Goal: Navigation & Orientation: Find specific page/section

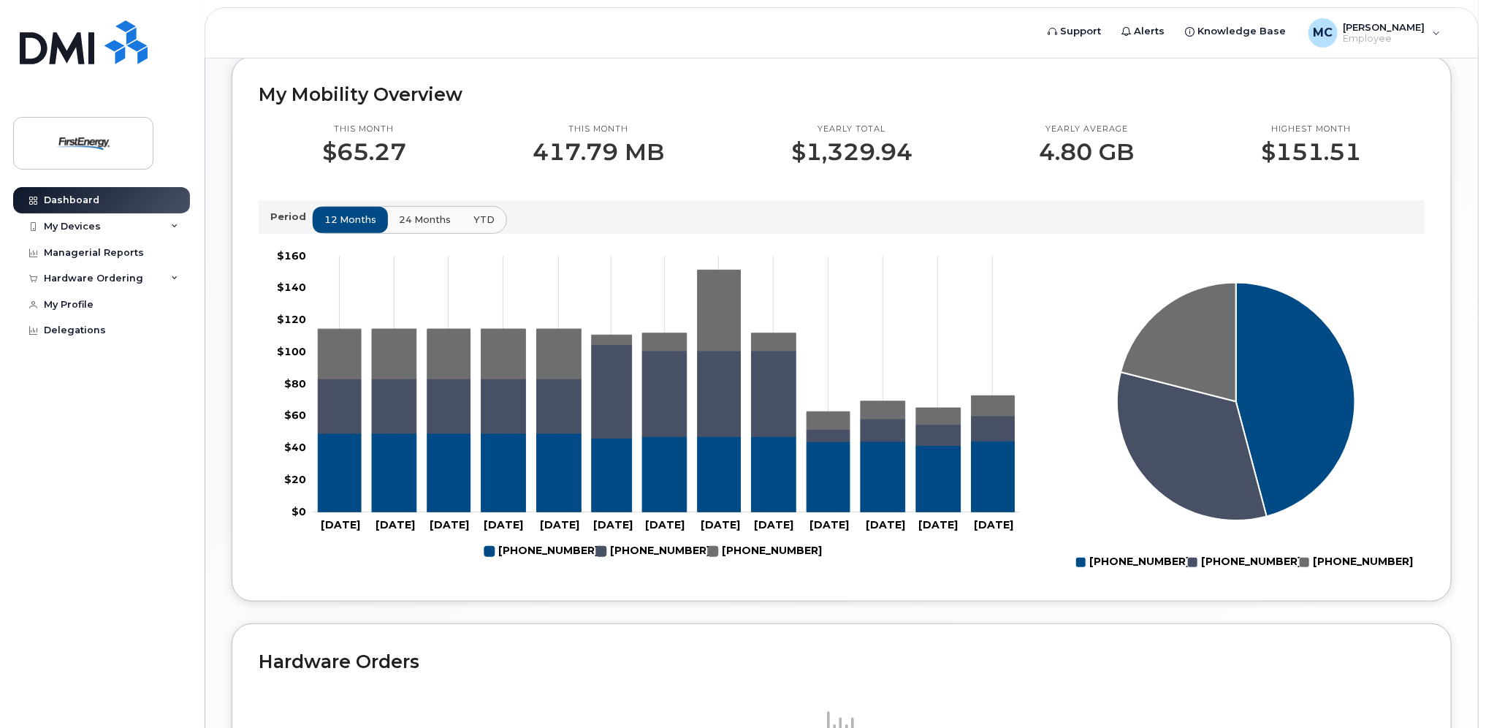
scroll to position [196, 0]
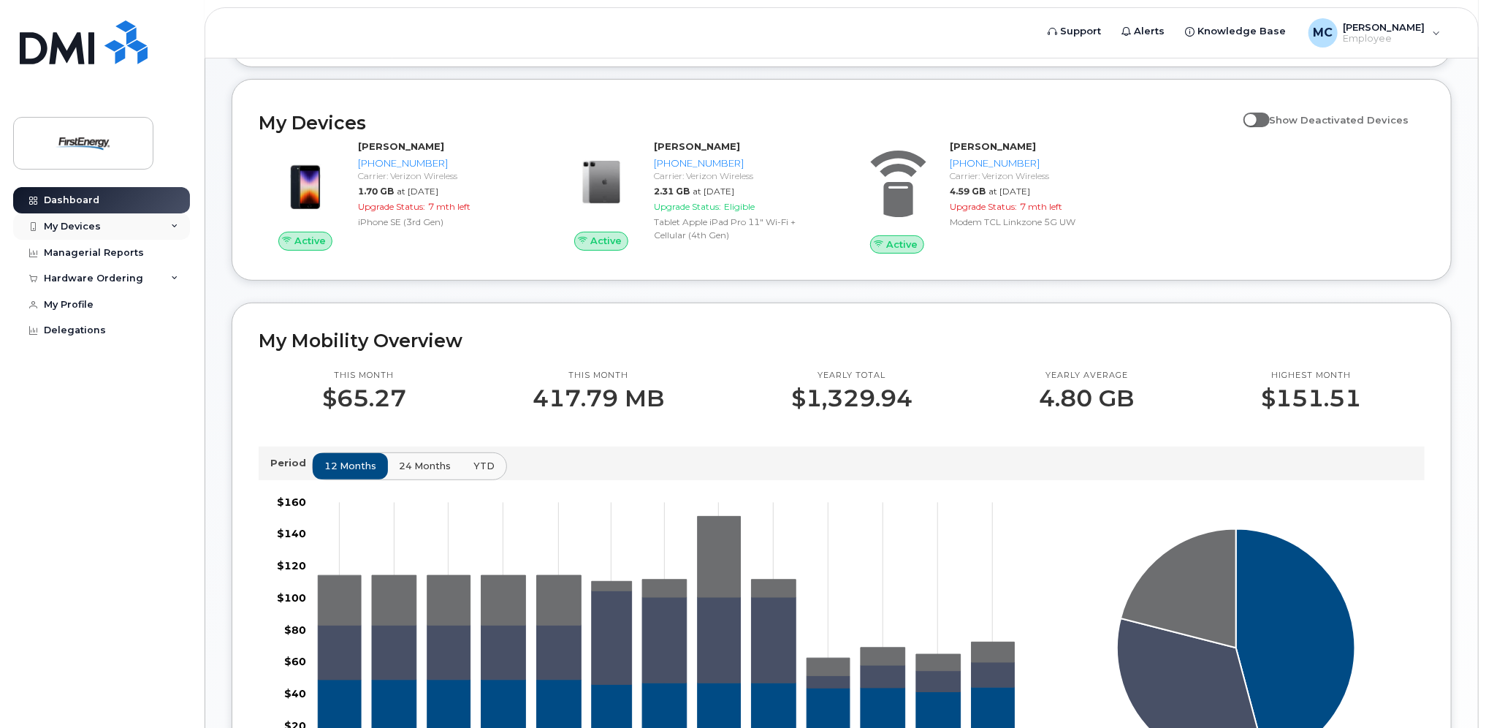
click at [131, 225] on div "My Devices" at bounding box center [101, 226] width 177 height 26
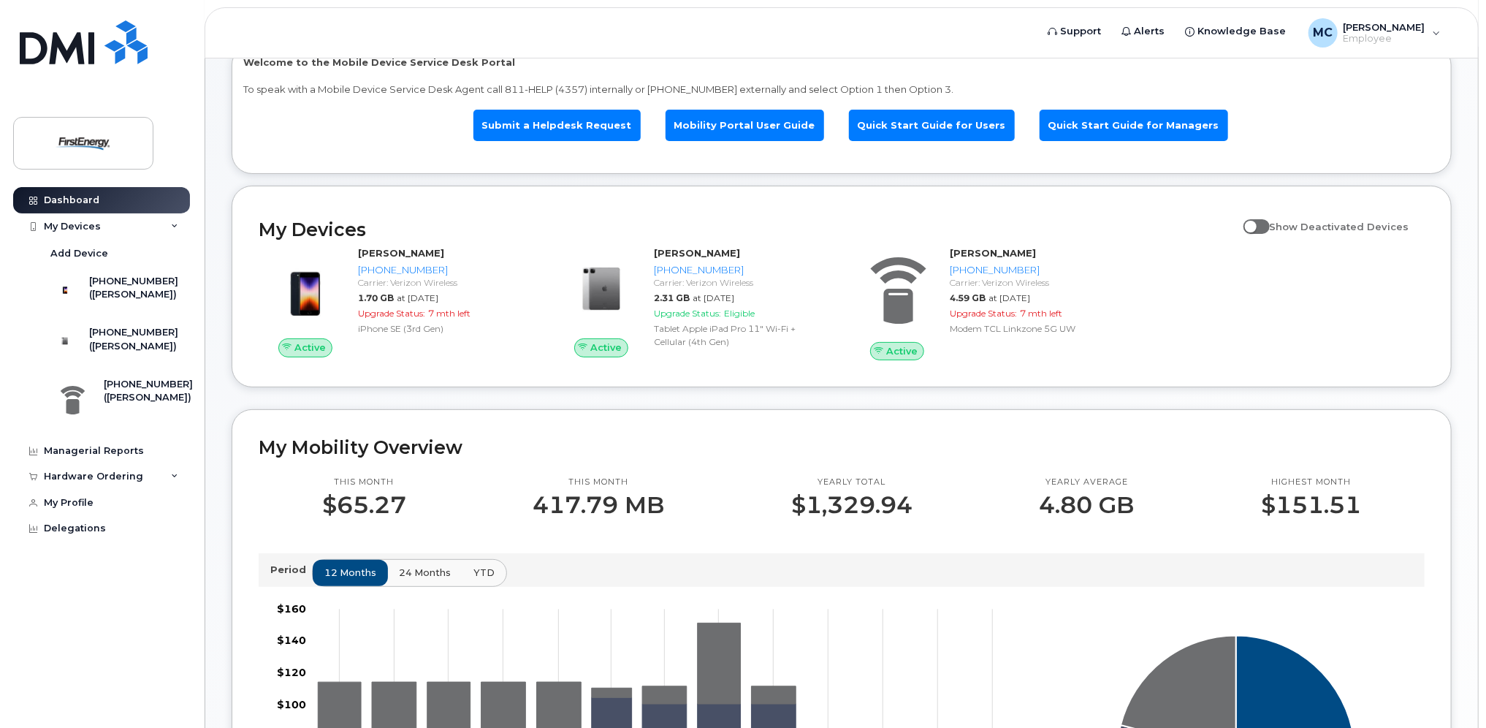
scroll to position [0, 0]
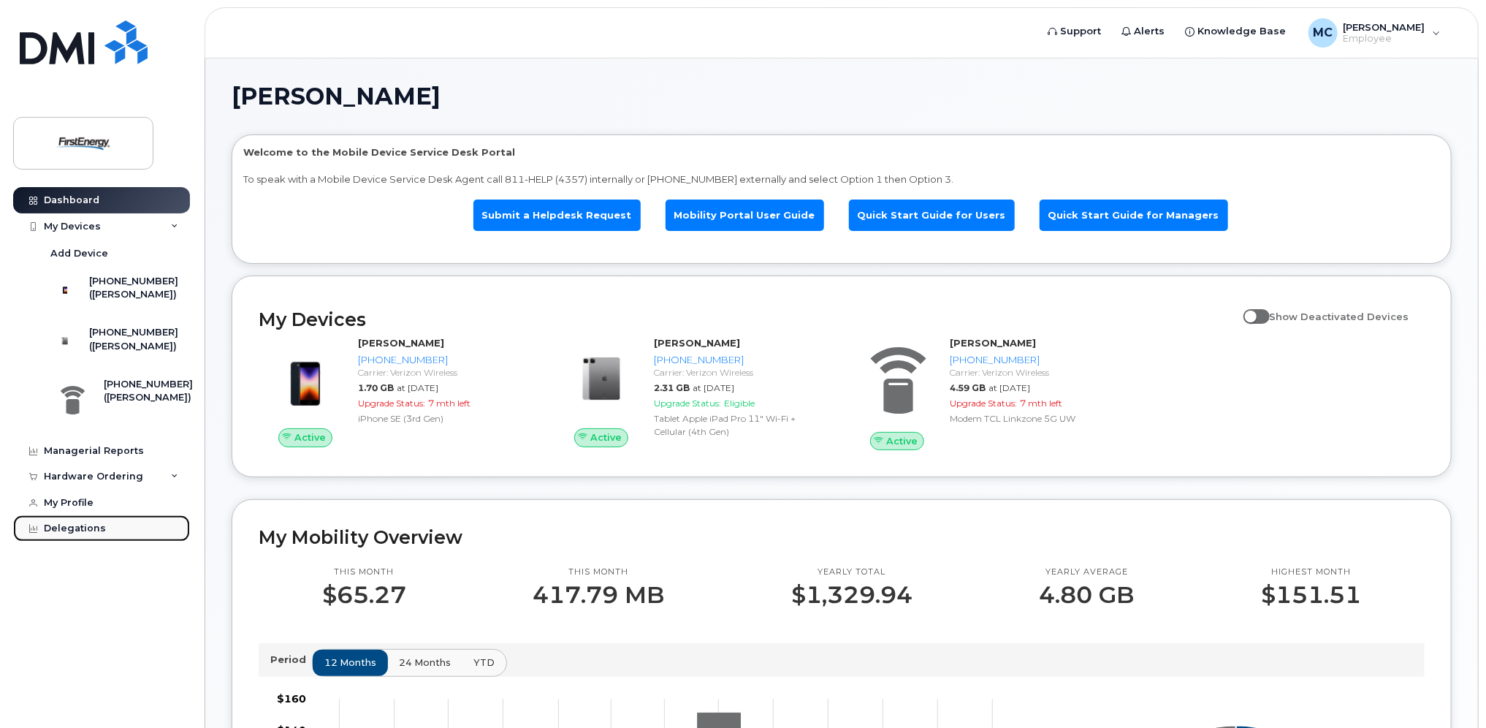
click at [88, 534] on div "Delegations" at bounding box center [75, 528] width 62 height 12
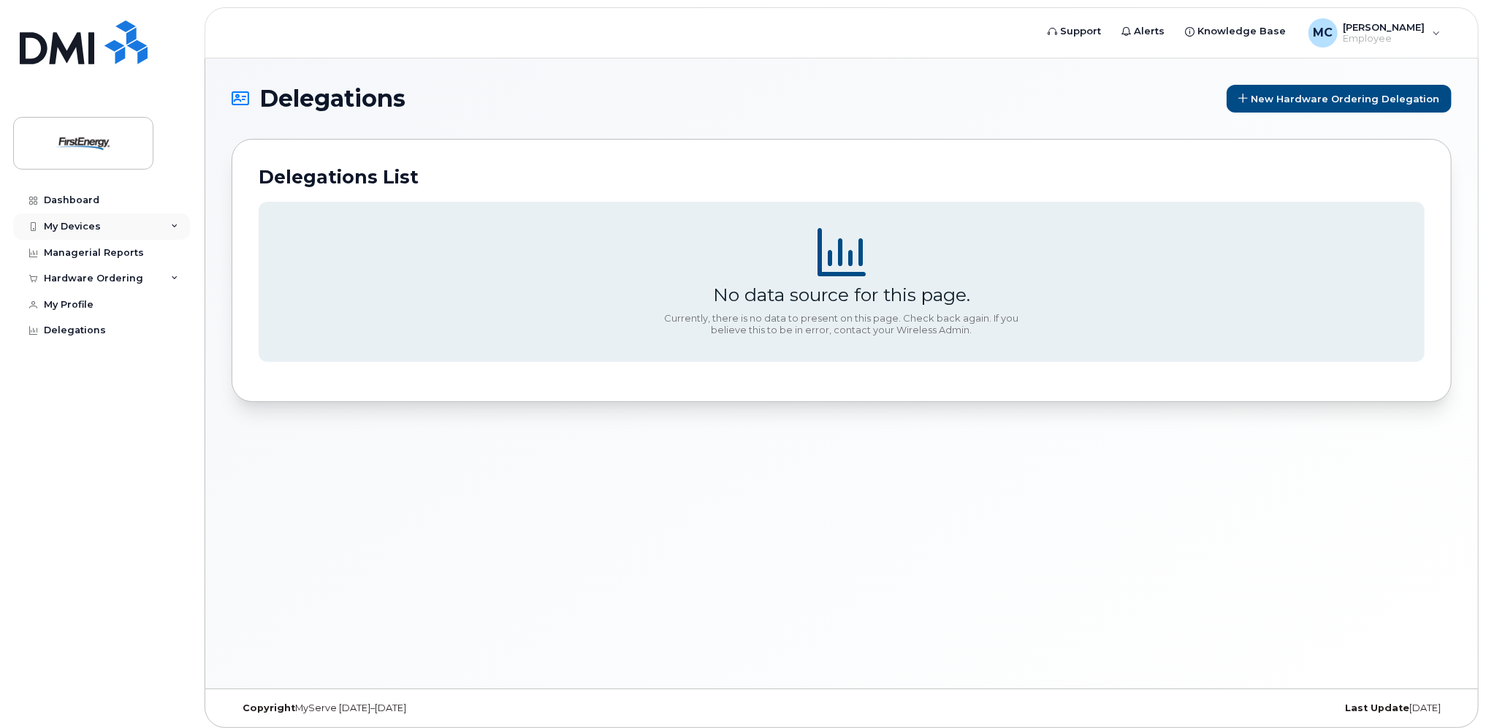
click at [148, 231] on div "My Devices" at bounding box center [101, 226] width 177 height 26
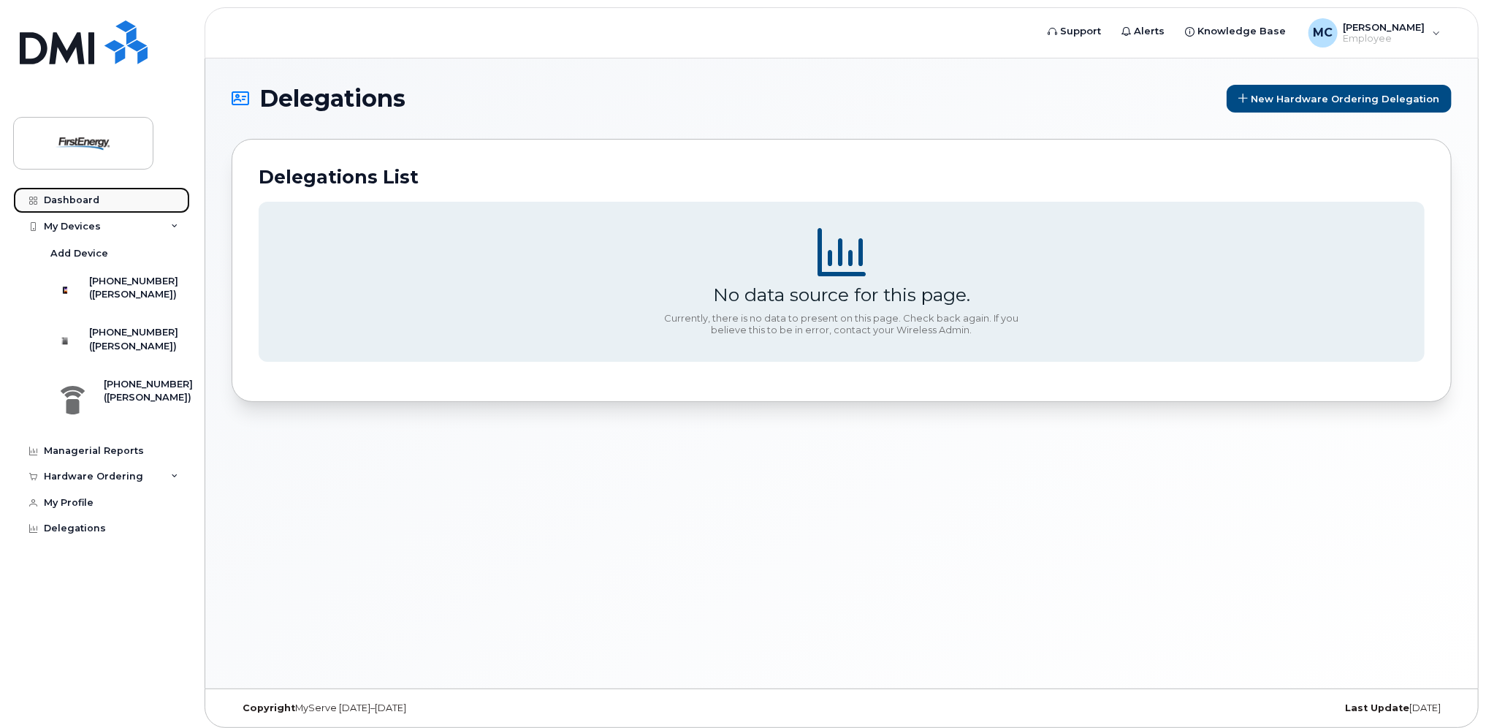
click at [148, 210] on link "Dashboard" at bounding box center [101, 200] width 177 height 26
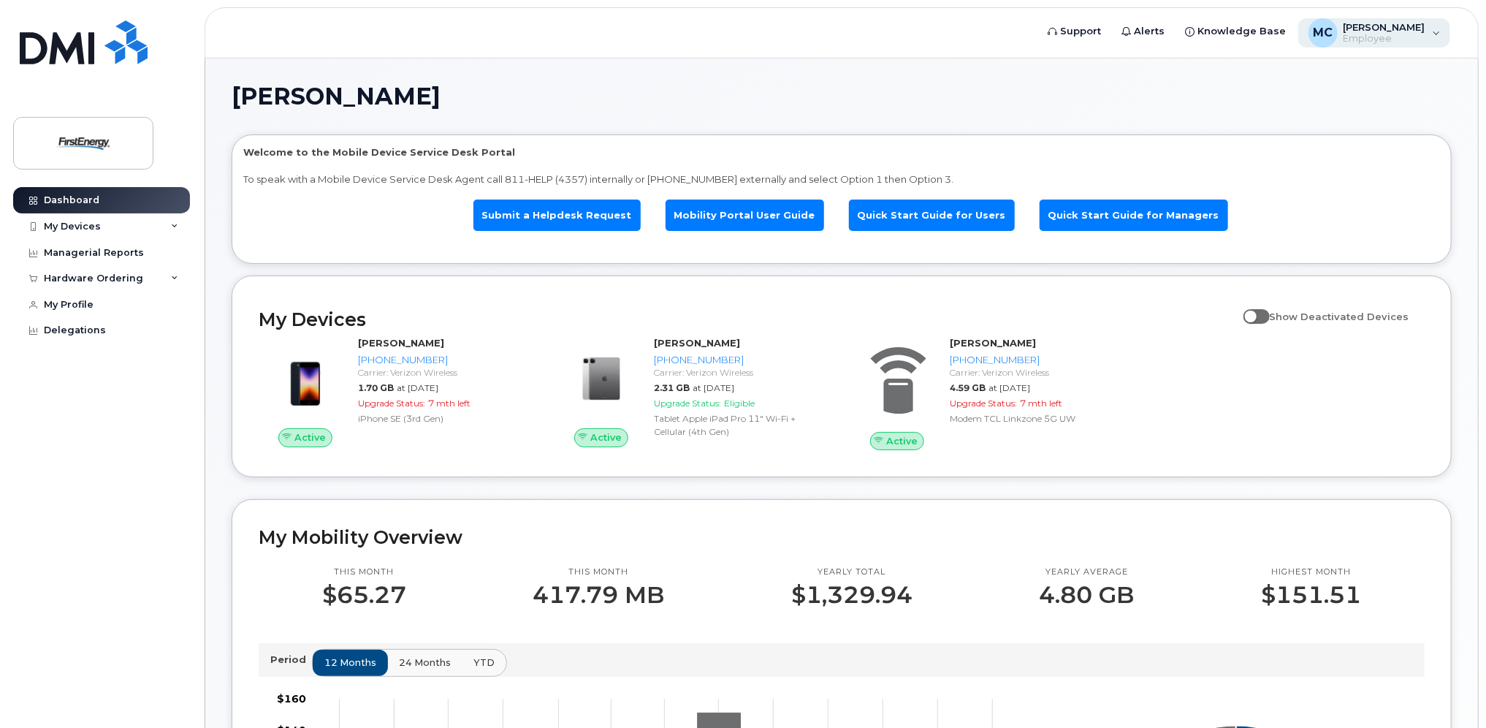
click at [1443, 36] on div "[PERSON_NAME]" at bounding box center [1374, 32] width 153 height 29
click at [1131, 115] on div "[PERSON_NAME] Welcome to the Mobile Device Service Desk Portal To speak with a …" at bounding box center [842, 677] width 1220 height 1185
